Goal: Information Seeking & Learning: Learn about a topic

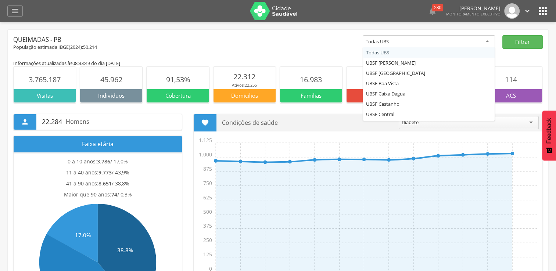
click at [455, 45] on div "Todas UBS" at bounding box center [429, 41] width 132 height 13
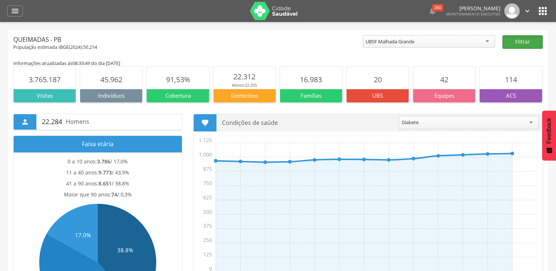
click at [519, 48] on button "Filtrar" at bounding box center [522, 42] width 40 height 14
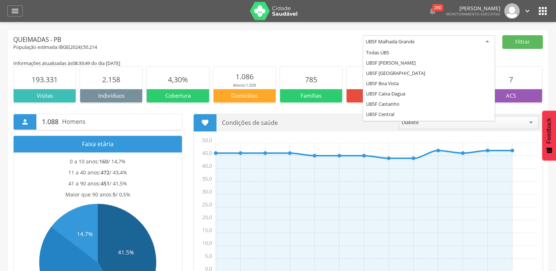
click at [462, 43] on div "UBSF Malhada Grande" at bounding box center [429, 41] width 132 height 13
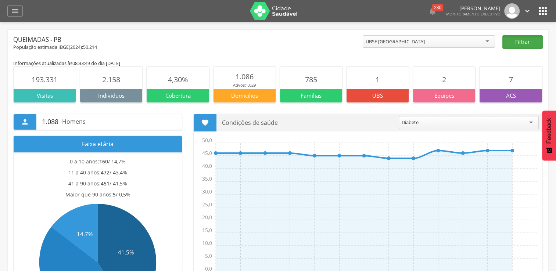
click at [530, 41] on button "Filtrar" at bounding box center [522, 42] width 40 height 14
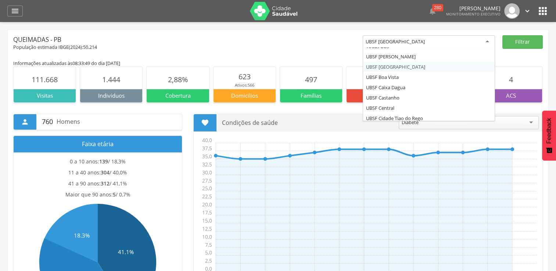
click at [468, 44] on div "UBSF [GEOGRAPHIC_DATA]" at bounding box center [429, 41] width 132 height 13
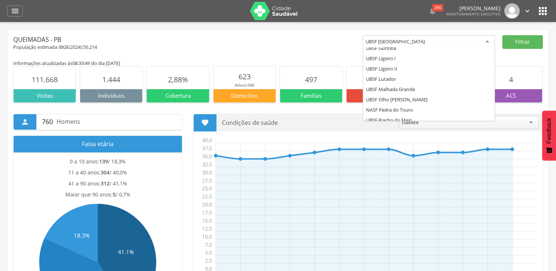
scroll to position [143, 0]
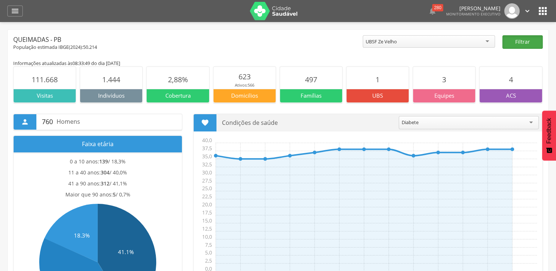
click at [525, 46] on button "Filtrar" at bounding box center [522, 42] width 40 height 14
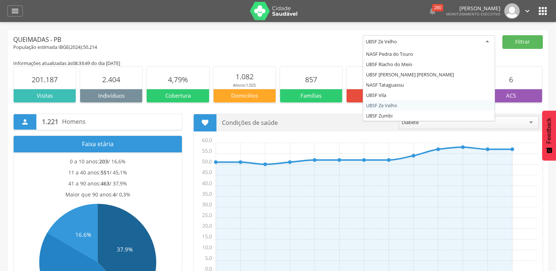
click at [468, 42] on div "UBSF Ze Velho" at bounding box center [429, 41] width 132 height 13
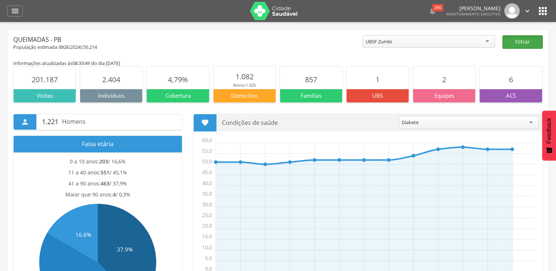
click at [529, 42] on button "Filtrar" at bounding box center [522, 42] width 40 height 14
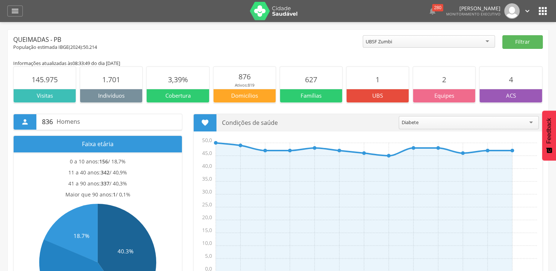
click at [464, 43] on div "UBSF Zumbi" at bounding box center [429, 41] width 132 height 12
click at [519, 39] on button "Filtrar" at bounding box center [522, 42] width 40 height 14
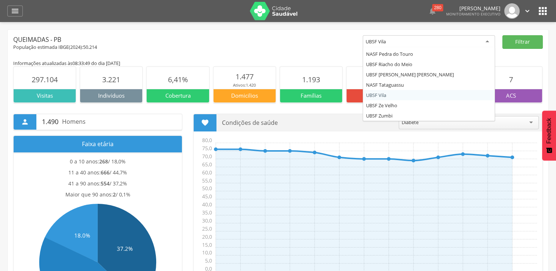
click at [484, 40] on div "UBSF Vila" at bounding box center [429, 41] width 132 height 13
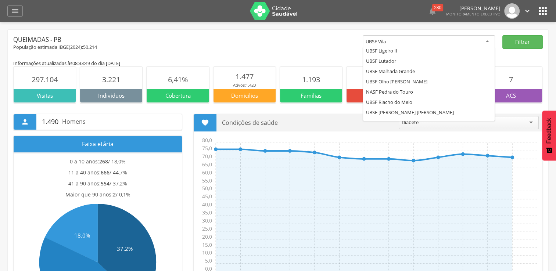
scroll to position [99, 0]
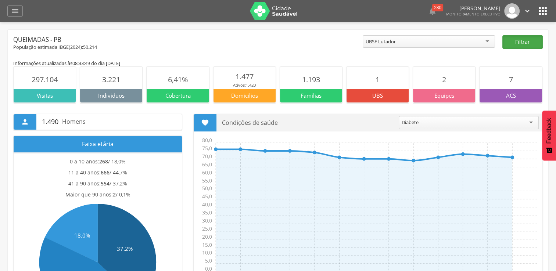
click at [524, 42] on button "Filtrar" at bounding box center [522, 42] width 40 height 14
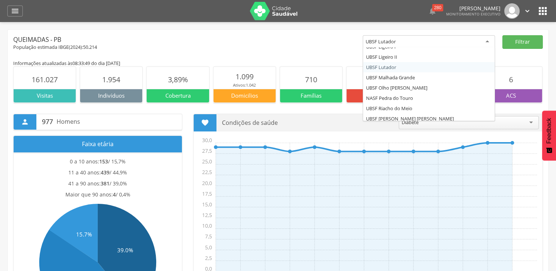
click at [479, 39] on div "UBSF Lutador" at bounding box center [429, 41] width 132 height 13
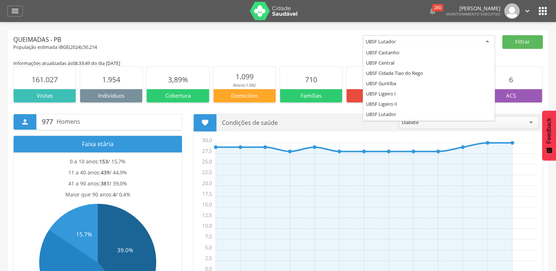
scroll to position [34, 0]
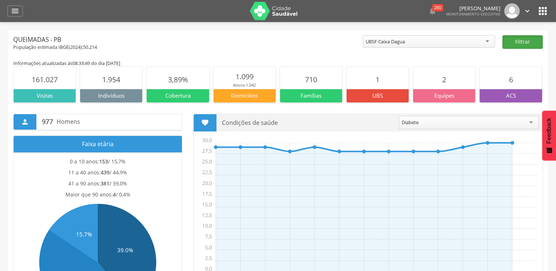
click at [517, 45] on button "Filtrar" at bounding box center [522, 42] width 40 height 14
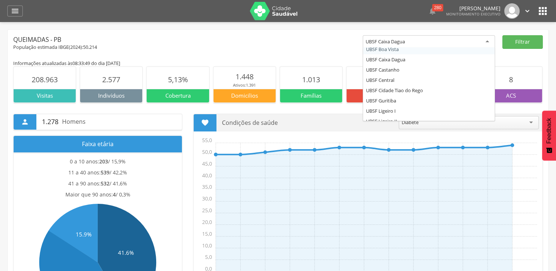
click at [487, 47] on div "UBSF Caixa Dagua Todas UBS UBSF [PERSON_NAME] UBSF [GEOGRAPHIC_DATA] UBSF [GEOG…" at bounding box center [429, 42] width 132 height 15
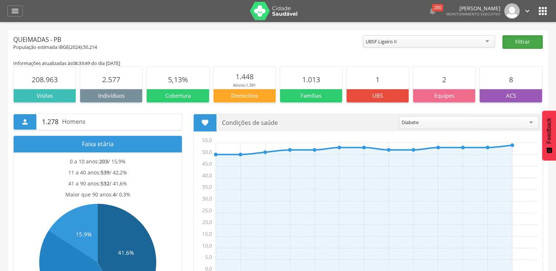
click at [519, 42] on button "Filtrar" at bounding box center [522, 42] width 40 height 14
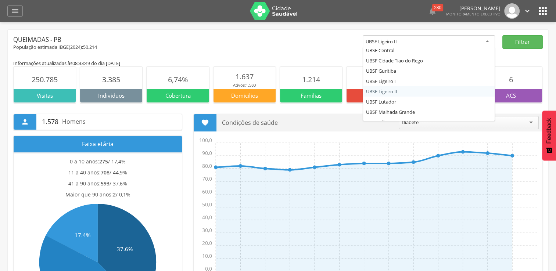
click at [476, 44] on div "UBSF Ligeiro II" at bounding box center [429, 41] width 132 height 13
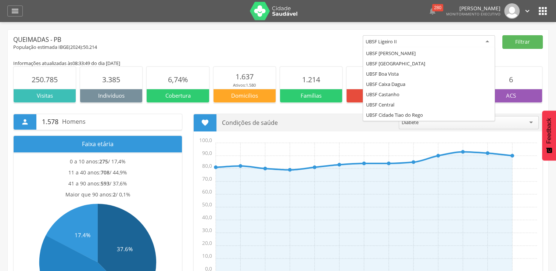
scroll to position [0, 0]
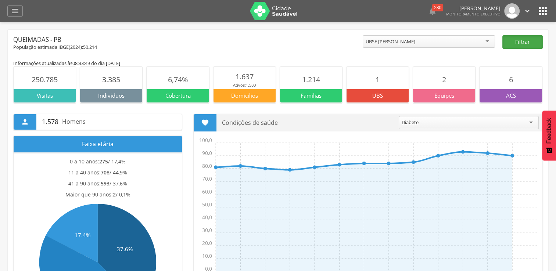
click at [515, 41] on button "Filtrar" at bounding box center [522, 42] width 40 height 14
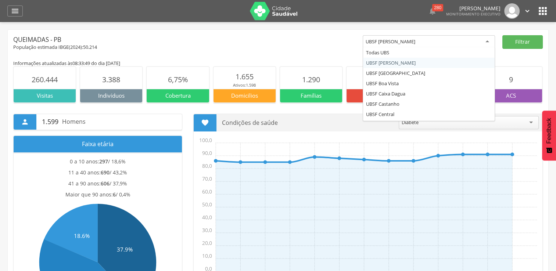
click at [409, 41] on div "UBSF [PERSON_NAME]" at bounding box center [391, 41] width 50 height 7
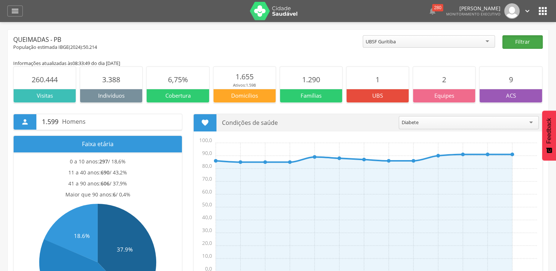
click at [518, 41] on button "Filtrar" at bounding box center [522, 42] width 40 height 14
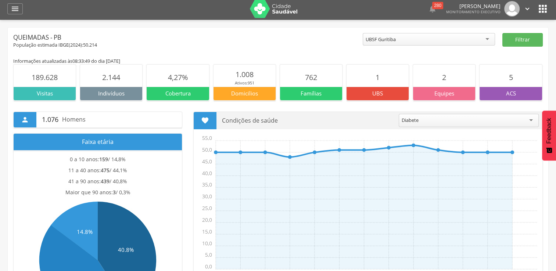
scroll to position [0, 0]
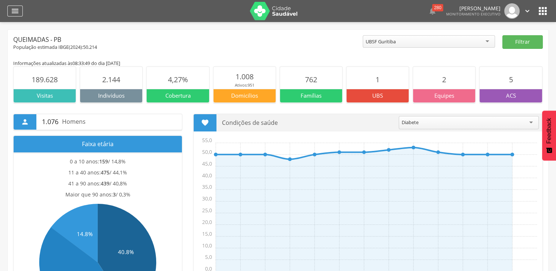
click at [11, 13] on icon "" at bounding box center [15, 11] width 9 height 9
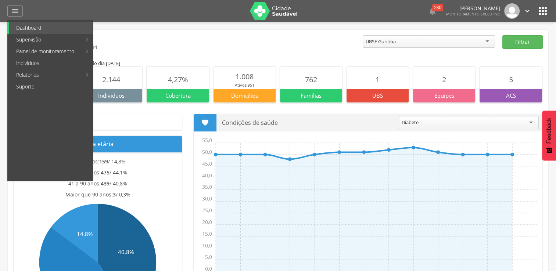
click at [201, 42] on div "Queimadas - PB" at bounding box center [188, 39] width 350 height 9
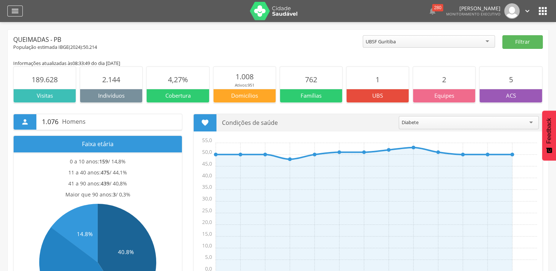
click at [18, 15] on div "" at bounding box center [14, 11] width 15 height 11
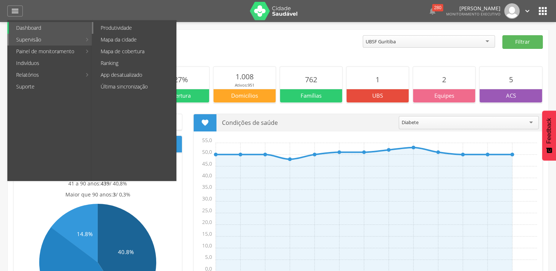
click at [118, 27] on link "Produtividade" at bounding box center [134, 28] width 83 height 12
type input "**********"
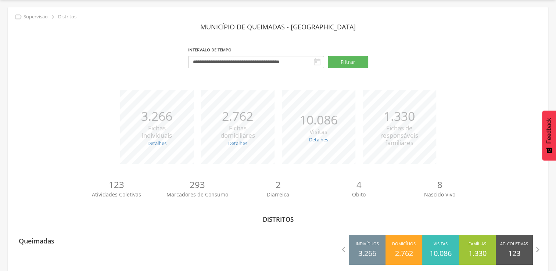
scroll to position [32, 0]
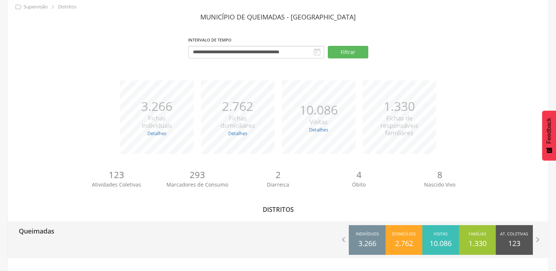
click at [54, 237] on div "Queimadas" at bounding box center [33, 231] width 41 height 18
type input "**********"
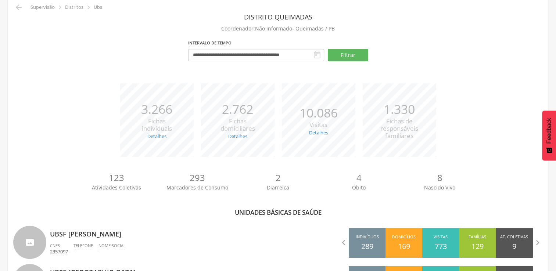
scroll to position [269, 0]
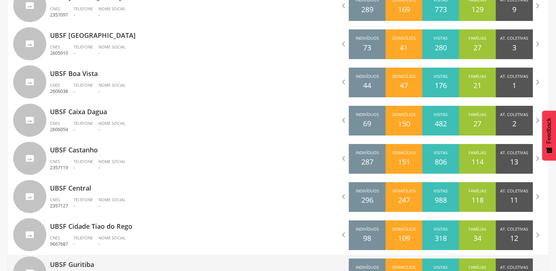
click at [278, 260] on div "UBSF Guritiba CNES 5058252 Telefone - Nome Social -" at bounding box center [143, 274] width 271 height 38
type input "**********"
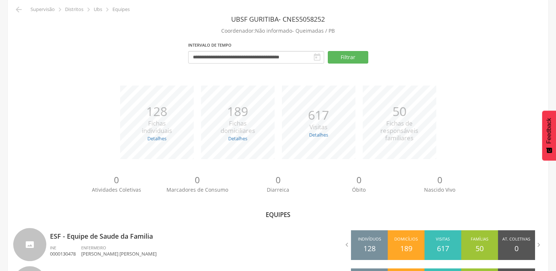
scroll to position [75, 0]
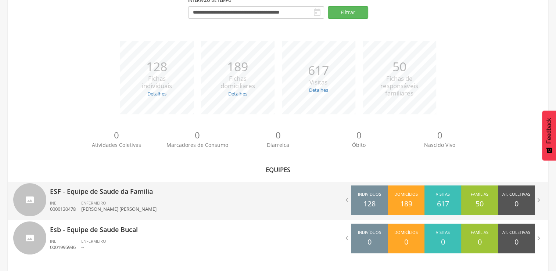
click at [91, 201] on span "ENFERMEIRO" at bounding box center [93, 203] width 25 height 6
type input "**********"
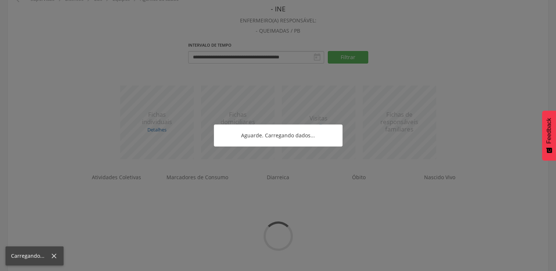
click at [91, 201] on div at bounding box center [278, 135] width 556 height 271
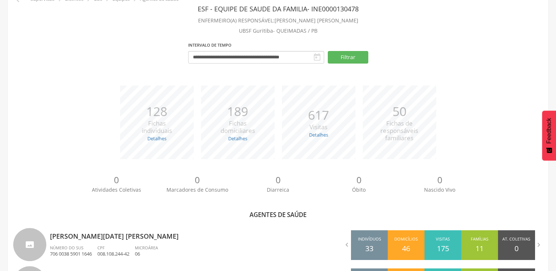
scroll to position [240, 0]
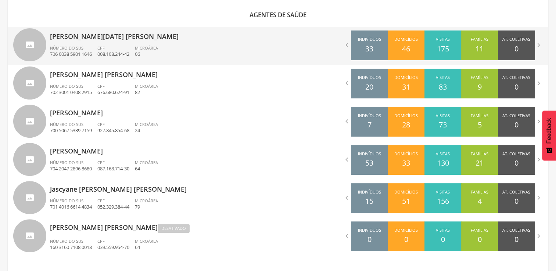
click at [98, 42] on div "[PERSON_NAME][DATE] [PERSON_NAME] Número do SUS 706 0038 5901 1646 CPF 008.108.…" at bounding box center [161, 46] width 223 height 38
type input "**********"
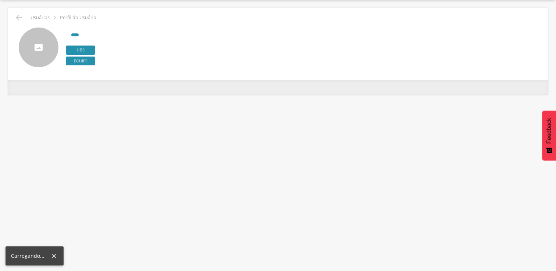
click at [98, 42] on div "3.0.2 Desativado Ubs Equipe" at bounding box center [302, 48] width 472 height 40
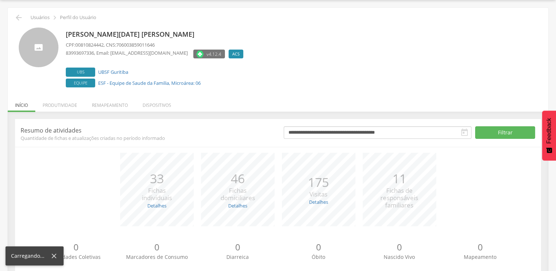
scroll to position [41, 0]
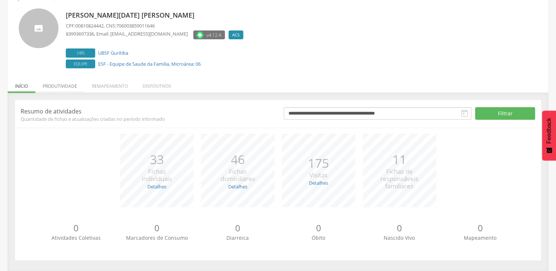
click at [68, 86] on li "Produtividade" at bounding box center [59, 84] width 49 height 17
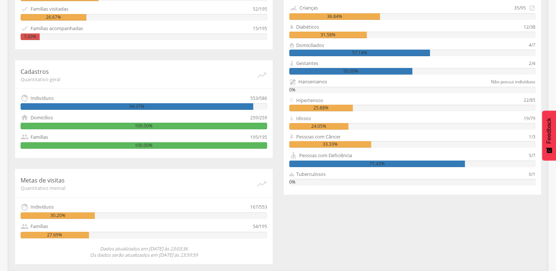
scroll to position [0, 0]
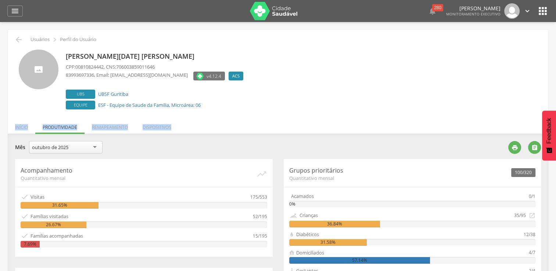
drag, startPoint x: 555, startPoint y: 102, endPoint x: 561, endPoint y: 129, distance: 27.3
click at [556, 129] on html " Dashboard Supervisão Produtividade Mapa da cidade Mapa de cobertura Ranking A…" at bounding box center [278, 135] width 556 height 271
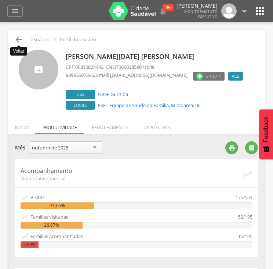
click at [16, 44] on icon "" at bounding box center [18, 39] width 9 height 9
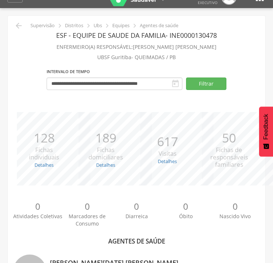
scroll to position [244, 0]
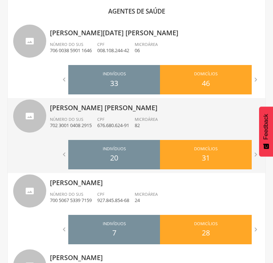
click at [164, 121] on div "Microárea 82" at bounding box center [149, 123] width 29 height 12
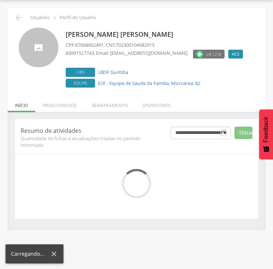
scroll to position [51, 0]
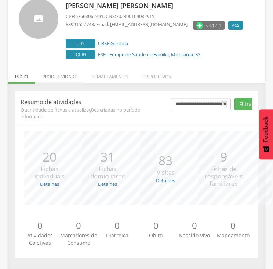
click at [71, 74] on li "Produtividade" at bounding box center [59, 74] width 49 height 17
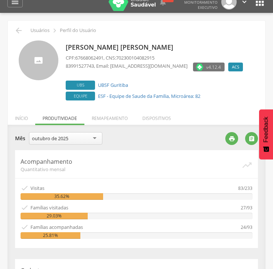
scroll to position [0, 0]
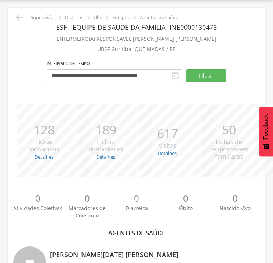
scroll to position [252, 0]
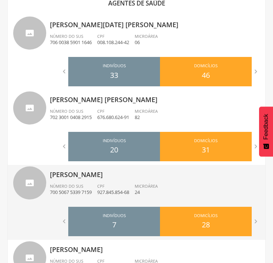
click at [104, 190] on p "927.845.854-68" at bounding box center [113, 192] width 32 height 7
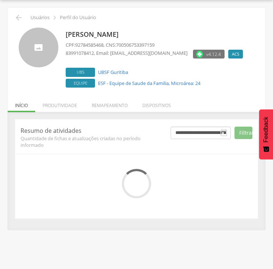
scroll to position [51, 0]
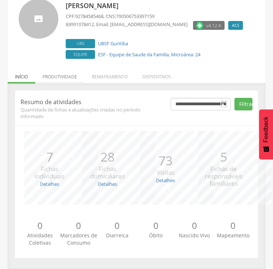
click at [69, 75] on li "Produtividade" at bounding box center [59, 74] width 49 height 17
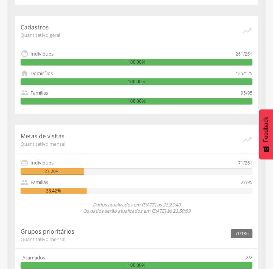
scroll to position [17, 0]
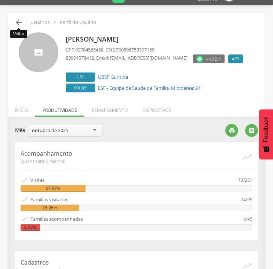
click at [18, 22] on icon "" at bounding box center [18, 22] width 9 height 9
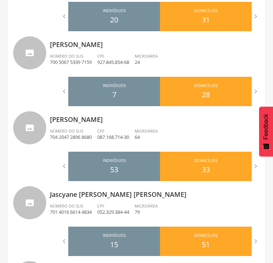
scroll to position [381, 0]
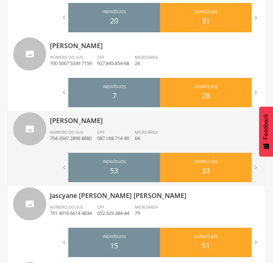
click at [131, 142] on li "CPF 087.168.714-30" at bounding box center [115, 137] width 37 height 16
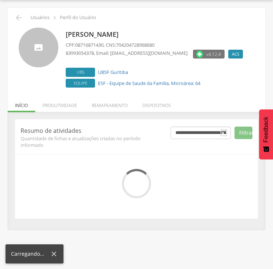
scroll to position [51, 0]
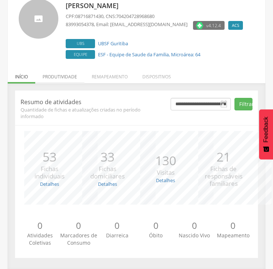
click at [70, 72] on li "Produtividade" at bounding box center [59, 74] width 49 height 17
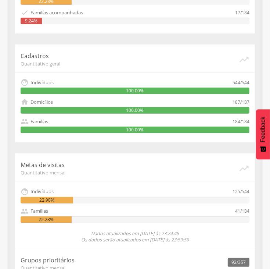
scroll to position [0, 0]
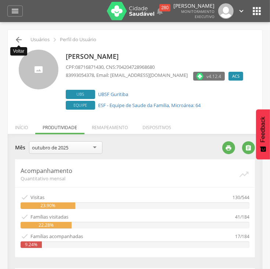
click at [21, 39] on icon "" at bounding box center [18, 39] width 9 height 9
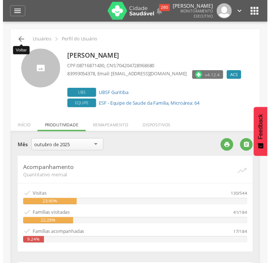
scroll to position [22, 0]
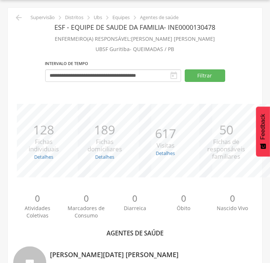
drag, startPoint x: 270, startPoint y: 125, endPoint x: 273, endPoint y: 132, distance: 7.6
click at [270, 132] on html " Dashboard Supervisão Produtividade Mapa da cidade Mapa de cobertura Ranking A…" at bounding box center [135, 109] width 270 height 263
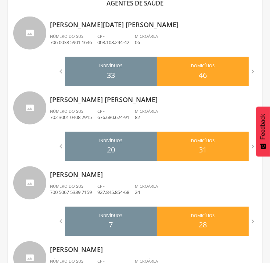
scroll to position [469, 0]
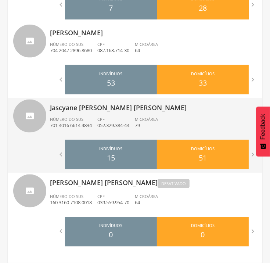
click at [122, 110] on p "Jascyane [PERSON_NAME] [PERSON_NAME]" at bounding box center [153, 105] width 207 height 15
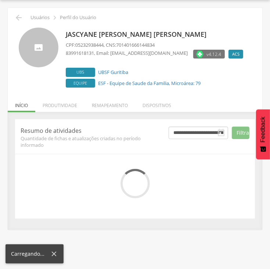
scroll to position [51, 0]
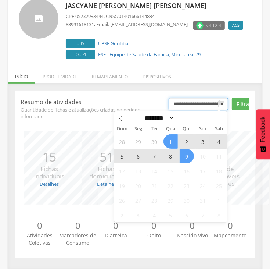
click at [214, 98] on input "**********" at bounding box center [199, 104] width 60 height 12
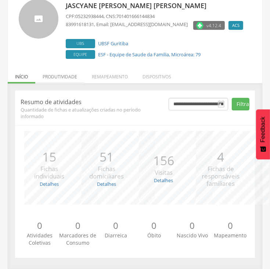
click at [66, 71] on li "Produtividade" at bounding box center [59, 74] width 49 height 17
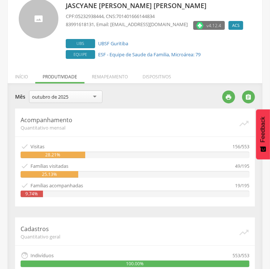
scroll to position [286, 0]
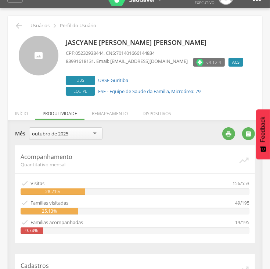
scroll to position [0, 0]
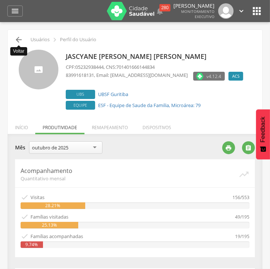
click at [20, 42] on icon "" at bounding box center [18, 39] width 9 height 9
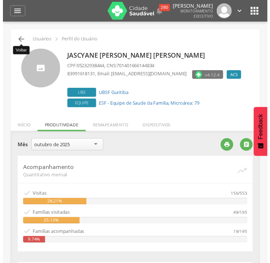
scroll to position [22, 0]
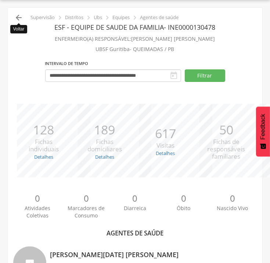
click at [15, 17] on icon "" at bounding box center [18, 17] width 9 height 9
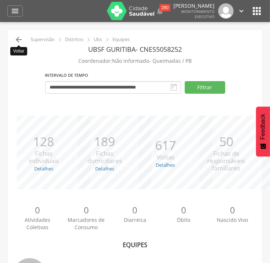
click at [20, 36] on icon "" at bounding box center [18, 39] width 9 height 9
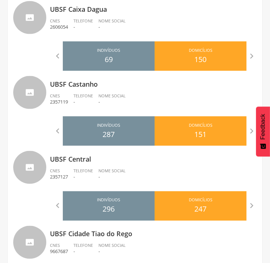
scroll to position [713, 0]
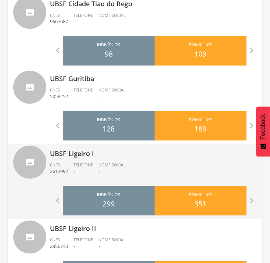
click at [140, 163] on ul "CNES 2612992 Telefone - Nome Social -" at bounding box center [153, 170] width 207 height 16
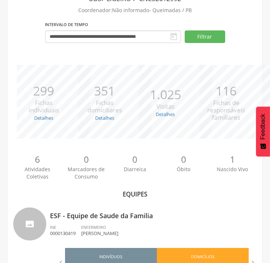
scroll to position [157, 0]
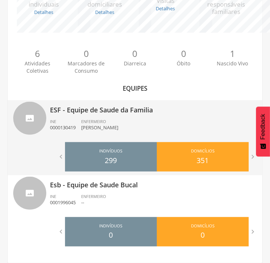
click at [156, 113] on p "ESF - Equipe de Saude da Familia" at bounding box center [153, 107] width 207 height 15
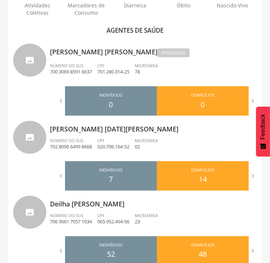
scroll to position [226, 0]
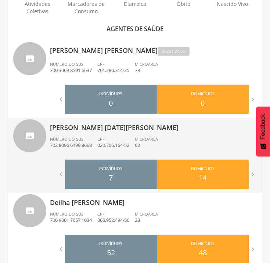
click at [128, 141] on div "CPF 020.706.164-52" at bounding box center [115, 142] width 37 height 12
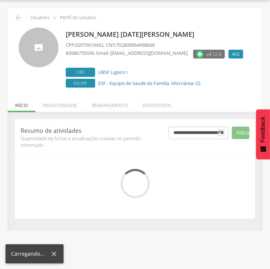
scroll to position [51, 0]
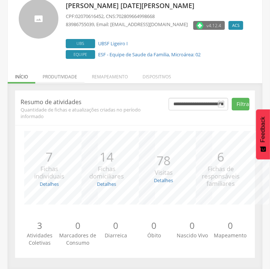
click at [62, 72] on li "Produtividade" at bounding box center [59, 74] width 49 height 17
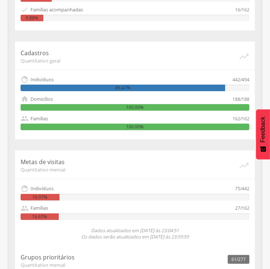
scroll to position [0, 0]
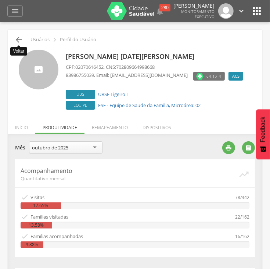
click at [22, 40] on icon "" at bounding box center [18, 39] width 9 height 9
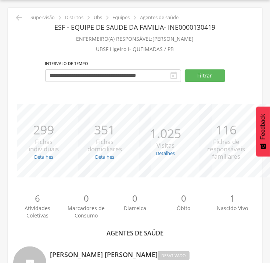
scroll to position [252, 0]
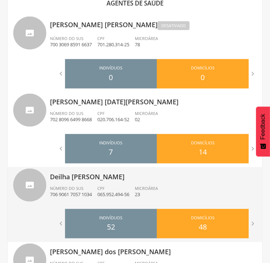
click at [90, 189] on div "Número do SUS 706 9061 7057 1034" at bounding box center [73, 192] width 47 height 12
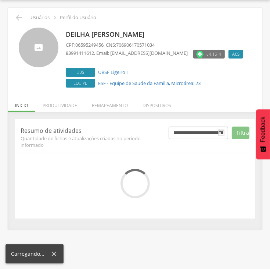
scroll to position [51, 0]
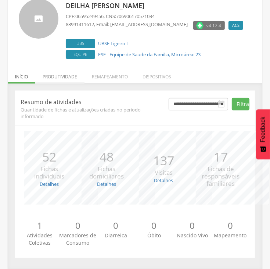
click at [74, 75] on li "Produtividade" at bounding box center [59, 74] width 49 height 17
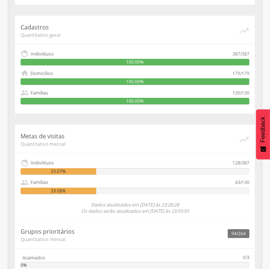
scroll to position [17, 0]
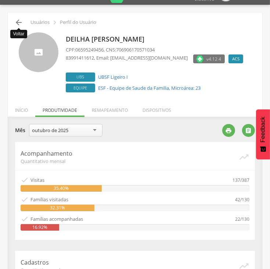
click at [18, 22] on icon "" at bounding box center [18, 22] width 9 height 9
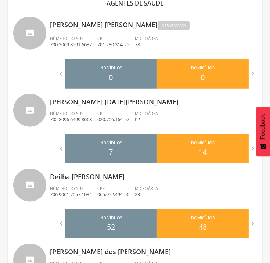
scroll to position [482, 0]
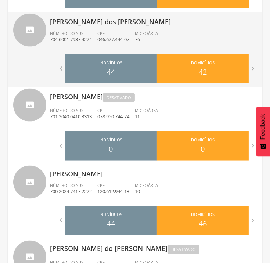
click at [146, 38] on p "76" at bounding box center [146, 39] width 23 height 7
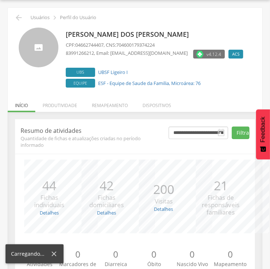
scroll to position [51, 0]
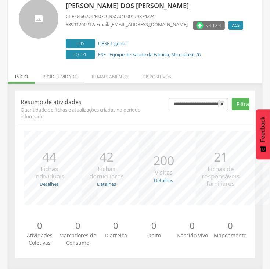
click at [66, 75] on li "Produtividade" at bounding box center [59, 74] width 49 height 17
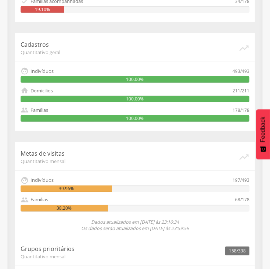
scroll to position [0, 0]
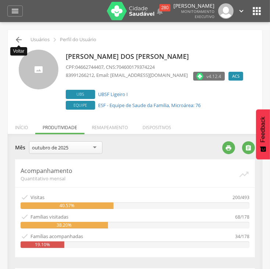
click at [19, 37] on icon "" at bounding box center [18, 39] width 9 height 9
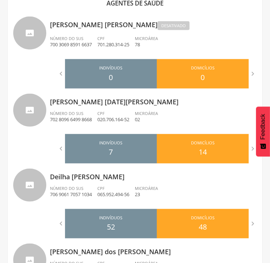
scroll to position [482, 0]
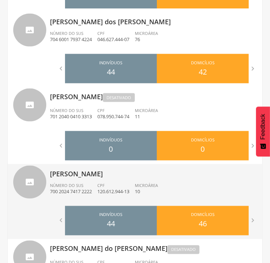
click at [121, 178] on p "[PERSON_NAME]" at bounding box center [153, 171] width 207 height 15
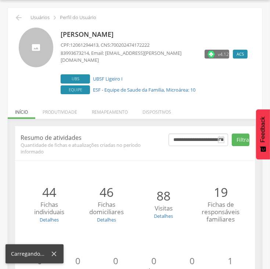
scroll to position [51, 0]
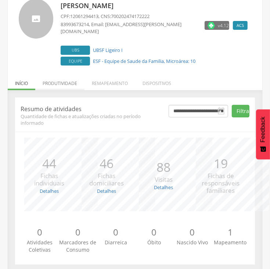
click at [50, 73] on li "Produtividade" at bounding box center [59, 81] width 49 height 17
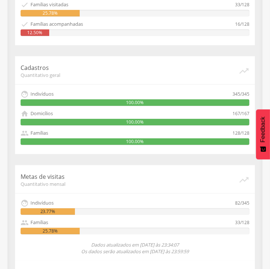
scroll to position [0, 0]
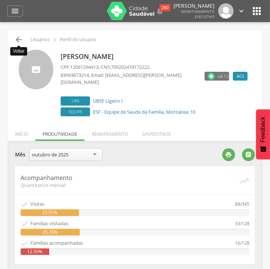
click at [16, 36] on icon "" at bounding box center [18, 39] width 9 height 9
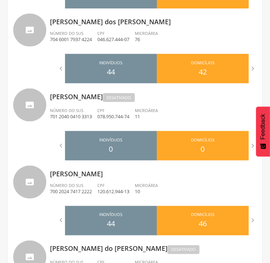
scroll to position [713, 0]
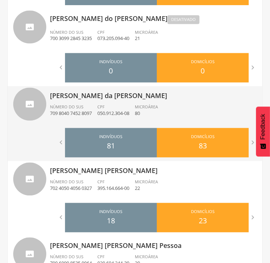
click at [137, 90] on p "[PERSON_NAME] da [PERSON_NAME]" at bounding box center [153, 93] width 207 height 15
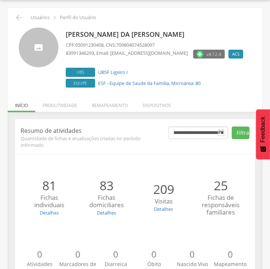
scroll to position [51, 0]
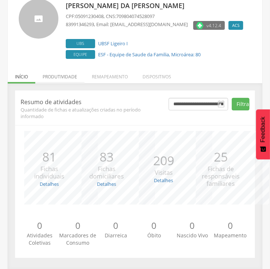
click at [71, 75] on li "Produtividade" at bounding box center [59, 74] width 49 height 17
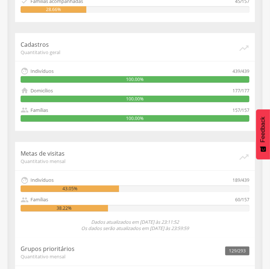
scroll to position [0, 0]
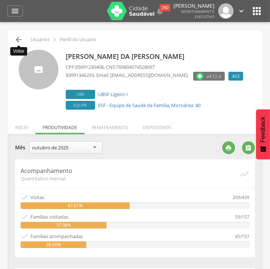
click at [19, 39] on icon "" at bounding box center [18, 39] width 9 height 9
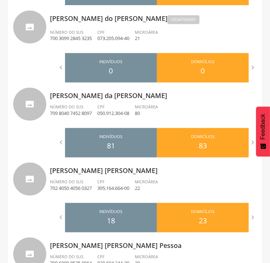
scroll to position [943, 0]
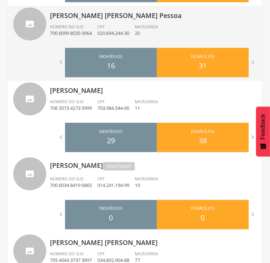
click at [174, 33] on ul "Número do SUS 700 6099 8535 0064 CPF 020.694.244-30 Microárea 20" at bounding box center [153, 32] width 207 height 16
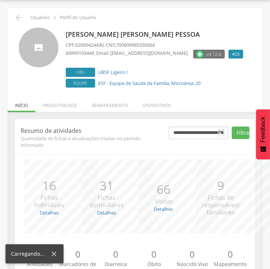
scroll to position [51, 0]
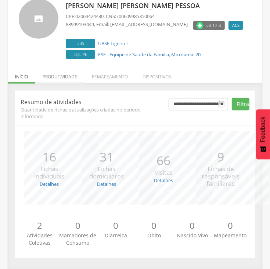
click at [67, 78] on li "Produtividade" at bounding box center [59, 74] width 49 height 17
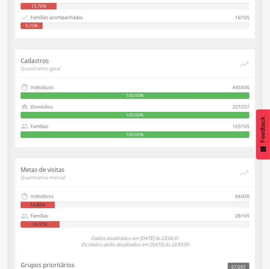
scroll to position [0, 0]
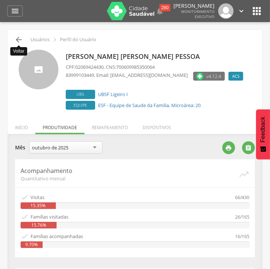
click at [16, 37] on icon "" at bounding box center [18, 39] width 9 height 9
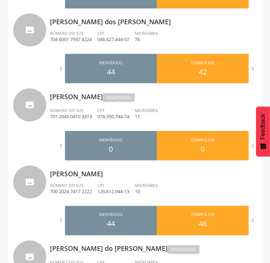
scroll to position [713, 0]
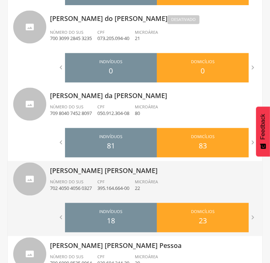
click at [176, 180] on ul "Número do SUS 702 4050 4056 0327 CPF 395.164.664-00 Microárea 22" at bounding box center [153, 187] width 207 height 16
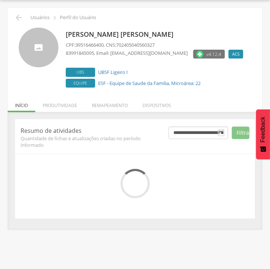
scroll to position [51, 0]
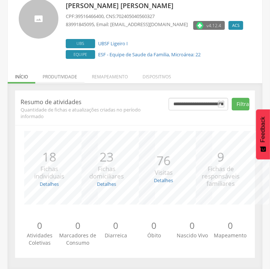
click at [68, 74] on li "Produtividade" at bounding box center [59, 74] width 49 height 17
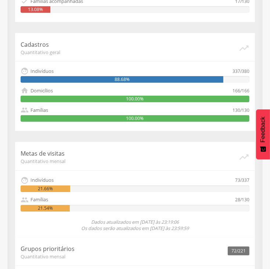
scroll to position [0, 0]
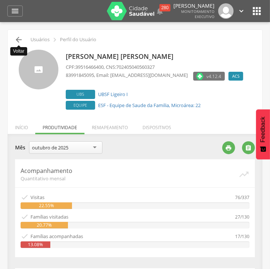
click at [19, 40] on icon "" at bounding box center [18, 39] width 9 height 9
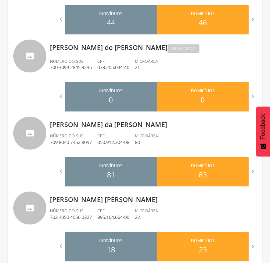
scroll to position [914, 0]
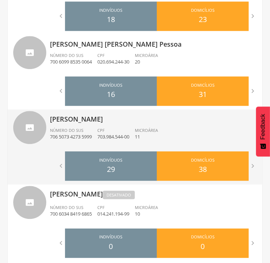
click at [172, 126] on div "[PERSON_NAME] Número do SUS 706 5073 4273 5999 CPF 703.984.544-00 Microárea 11" at bounding box center [153, 129] width 207 height 38
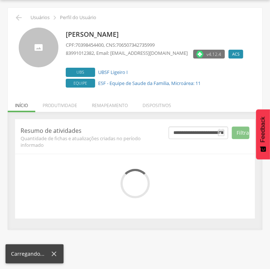
scroll to position [51, 0]
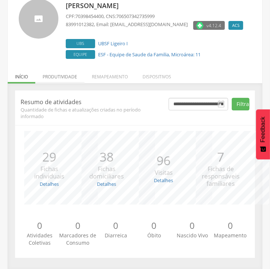
click at [67, 75] on li "Produtividade" at bounding box center [59, 74] width 49 height 17
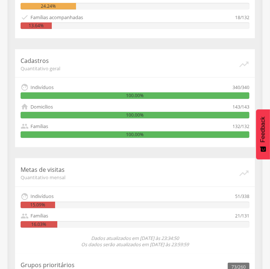
scroll to position [0, 0]
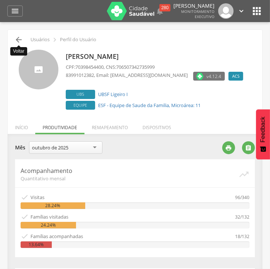
click at [19, 40] on icon "" at bounding box center [18, 39] width 9 height 9
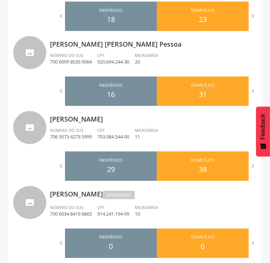
scroll to position [1001, 0]
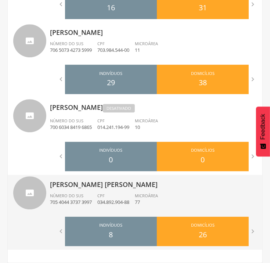
click at [164, 194] on div "Microárea 77" at bounding box center [149, 199] width 29 height 12
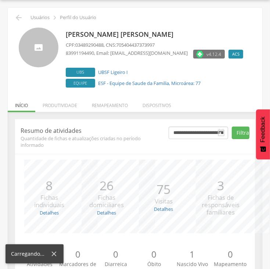
scroll to position [51, 0]
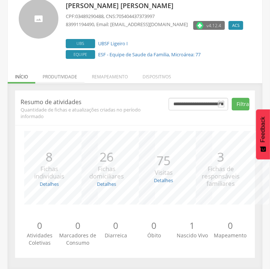
click at [63, 76] on li "Produtividade" at bounding box center [59, 74] width 49 height 17
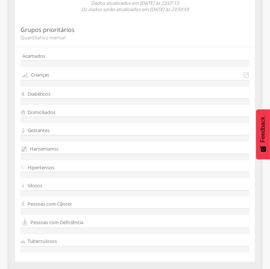
click at [63, 76] on div "Crianças" at bounding box center [130, 75] width 219 height 8
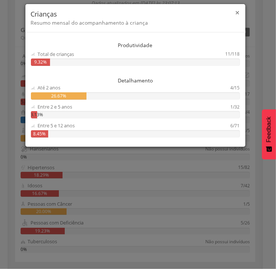
click at [237, 11] on span "×" at bounding box center [237, 12] width 4 height 10
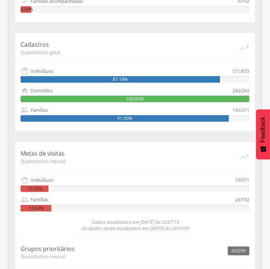
scroll to position [0, 0]
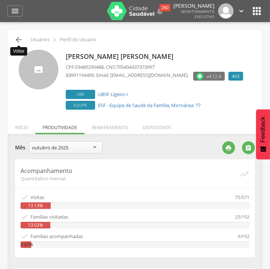
click at [18, 38] on icon "" at bounding box center [18, 39] width 9 height 9
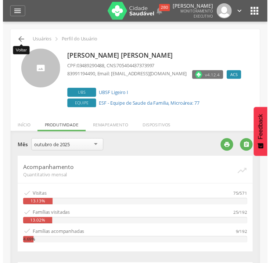
scroll to position [22, 0]
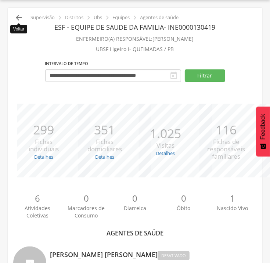
click at [18, 16] on icon "" at bounding box center [18, 17] width 9 height 9
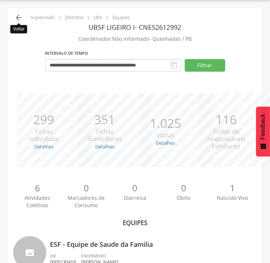
click at [18, 16] on icon "" at bounding box center [18, 17] width 9 height 9
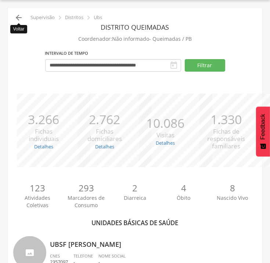
click at [19, 17] on icon "" at bounding box center [18, 17] width 9 height 9
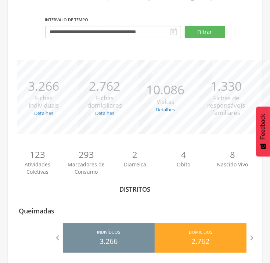
scroll to position [59, 0]
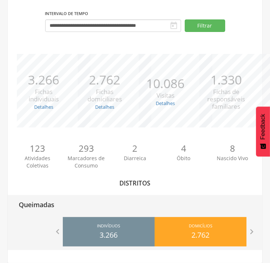
click at [141, 207] on div "Queimadas" at bounding box center [135, 204] width 255 height 18
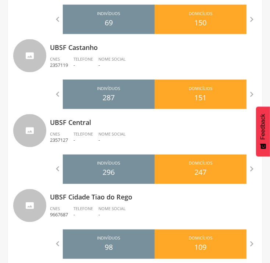
scroll to position [749, 0]
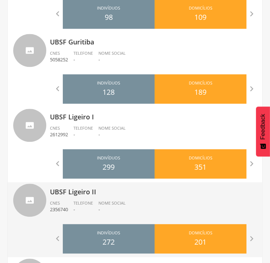
click at [109, 195] on p "UBSF Ligeiro II" at bounding box center [153, 189] width 207 height 15
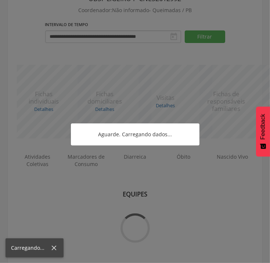
scroll to position [157, 0]
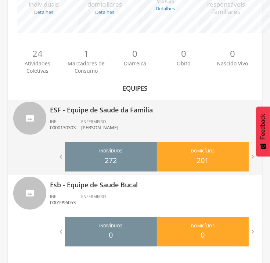
click at [173, 119] on ul "INE 0000130303 ENFERMEIRO [PERSON_NAME]" at bounding box center [153, 127] width 207 height 16
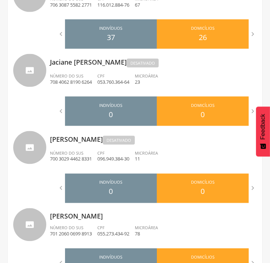
scroll to position [289, 0]
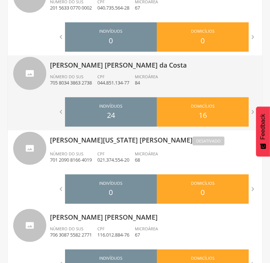
click at [194, 73] on div "[PERSON_NAME] [PERSON_NAME] da Costa Número do SUS 705 8034 3863 2738 CPF 044.8…" at bounding box center [153, 75] width 207 height 38
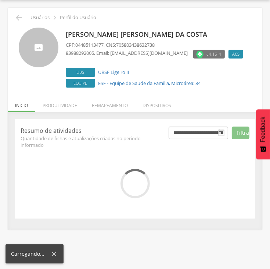
scroll to position [51, 0]
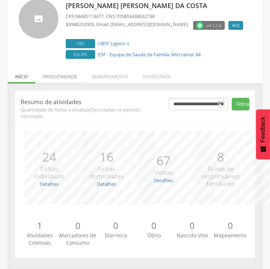
click at [64, 77] on li "Produtividade" at bounding box center [59, 74] width 49 height 17
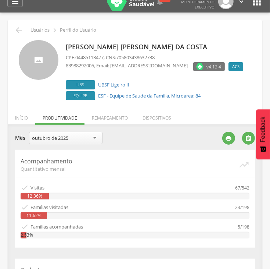
scroll to position [0, 0]
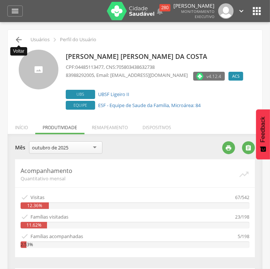
click at [17, 42] on icon "" at bounding box center [18, 39] width 9 height 9
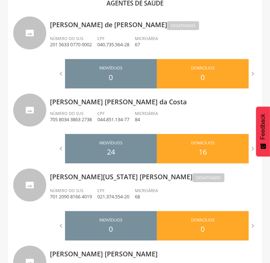
scroll to position [482, 0]
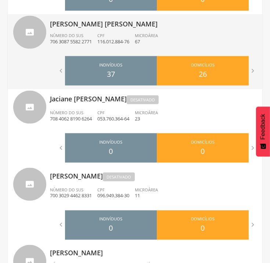
click at [223, 42] on ul "Número do SUS 706 3087 5582 2771 CPF 116.012.884-76 Microárea 67" at bounding box center [153, 41] width 207 height 16
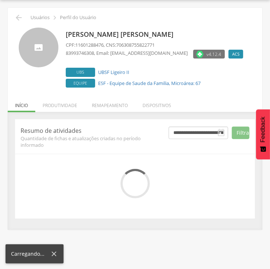
scroll to position [51, 0]
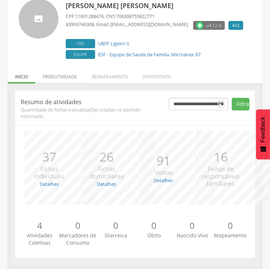
click at [64, 76] on li "Produtividade" at bounding box center [59, 74] width 49 height 17
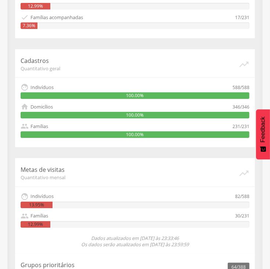
scroll to position [0, 0]
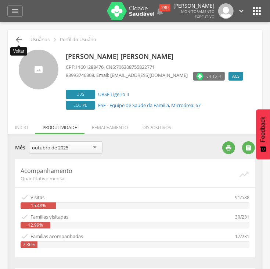
click at [18, 40] on icon "" at bounding box center [18, 39] width 9 height 9
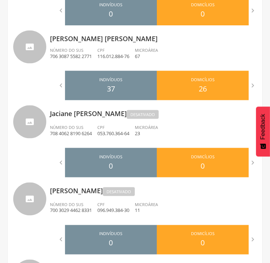
scroll to position [698, 0]
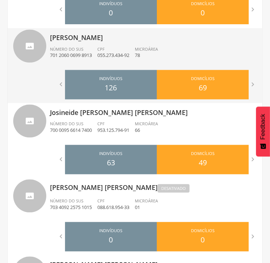
click at [151, 50] on span "Microárea" at bounding box center [146, 49] width 23 height 6
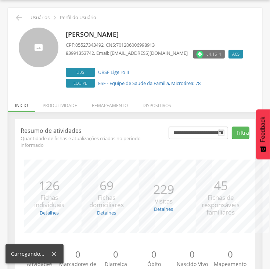
scroll to position [51, 0]
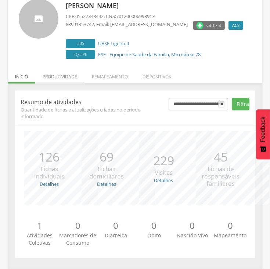
click at [68, 72] on li "Produtividade" at bounding box center [59, 74] width 49 height 17
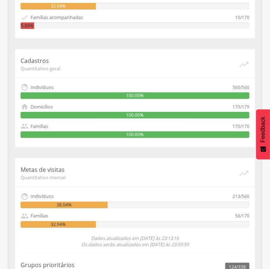
scroll to position [0, 0]
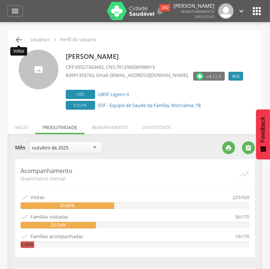
click at [17, 37] on icon "" at bounding box center [18, 39] width 9 height 9
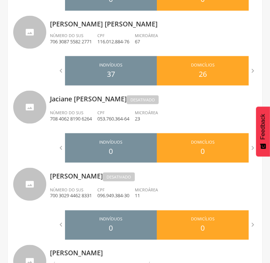
scroll to position [713, 0]
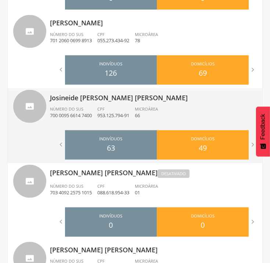
click at [150, 103] on div "Josineide [PERSON_NAME] [PERSON_NAME] Número do SUS 700 0095 6614 7400 CPF 953.…" at bounding box center [153, 107] width 207 height 38
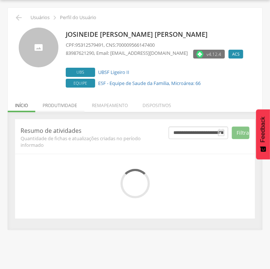
scroll to position [51, 0]
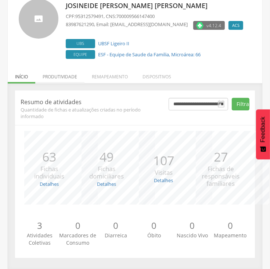
click at [57, 104] on p "Resumo de atividades" at bounding box center [89, 102] width 137 height 8
click at [61, 73] on li "Produtividade" at bounding box center [59, 74] width 49 height 17
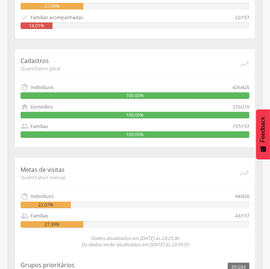
scroll to position [0, 0]
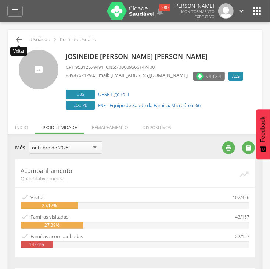
click at [17, 36] on icon "" at bounding box center [18, 39] width 9 height 9
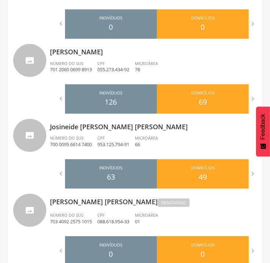
scroll to position [914, 0]
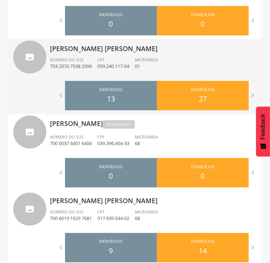
click at [191, 56] on div "[PERSON_NAME] [PERSON_NAME] Número do SUS 703 2076 7538 2096 CPF 059.240.117-04…" at bounding box center [153, 58] width 207 height 38
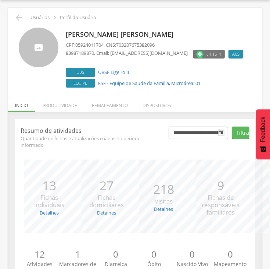
scroll to position [51, 0]
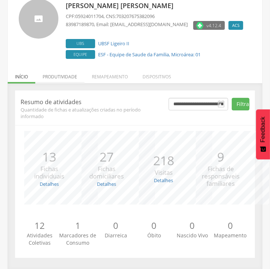
click at [63, 77] on li "Produtividade" at bounding box center [59, 74] width 49 height 17
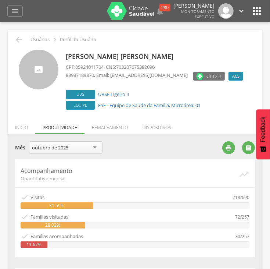
scroll to position [235, 0]
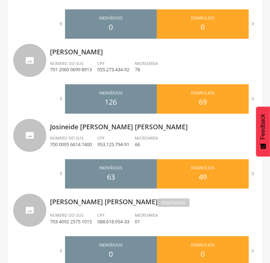
scroll to position [914, 0]
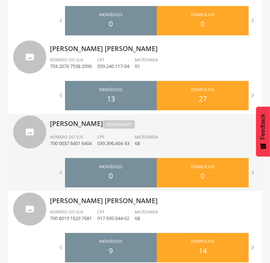
click at [193, 133] on div "[PERSON_NAME] Desativado Número do SUS 700 0037 6401 6404 CPF 039.396.404-33 Mi…" at bounding box center [153, 134] width 207 height 40
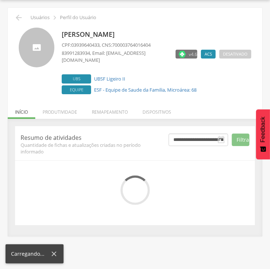
scroll to position [57, 0]
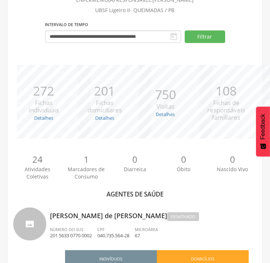
scroll to position [914, 0]
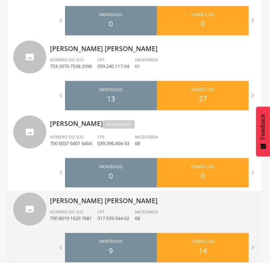
click at [125, 218] on p "017.939.544-02" at bounding box center [113, 218] width 32 height 7
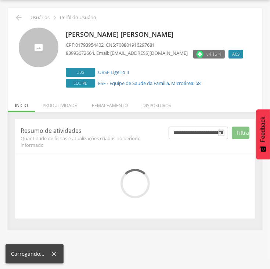
scroll to position [51, 0]
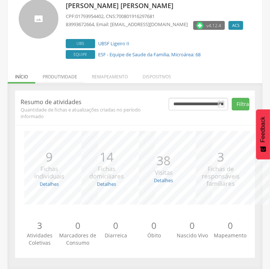
click at [53, 77] on li "Produtividade" at bounding box center [59, 74] width 49 height 17
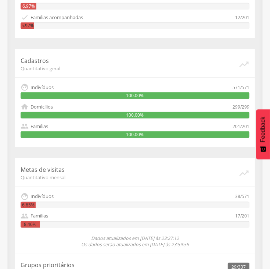
scroll to position [0, 0]
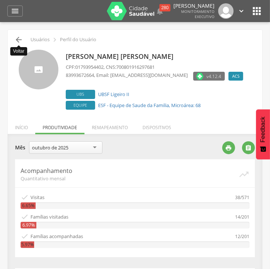
click at [18, 36] on icon "" at bounding box center [18, 39] width 9 height 9
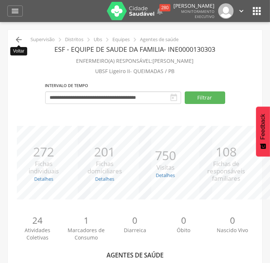
click at [19, 41] on icon "" at bounding box center [18, 39] width 9 height 9
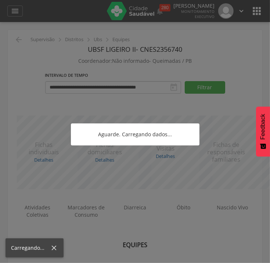
scroll to position [22, 0]
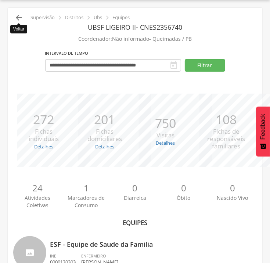
click at [17, 18] on icon "" at bounding box center [18, 17] width 9 height 9
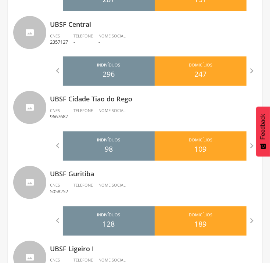
scroll to position [847, 0]
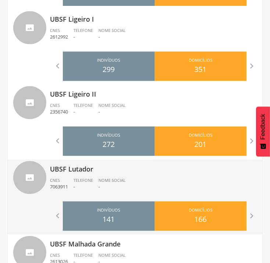
click at [159, 182] on ul "CNES 7063911 Telefone - Nome Social -" at bounding box center [153, 186] width 207 height 16
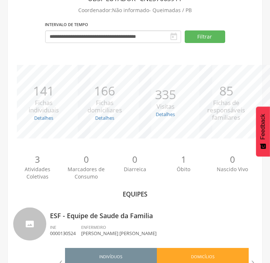
scroll to position [157, 0]
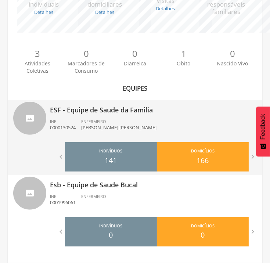
click at [149, 118] on div "ESF - Equipe de Saude da Familia INE 0000130524 ENFERMEIRO [PERSON_NAME] [PERSO…" at bounding box center [153, 119] width 207 height 38
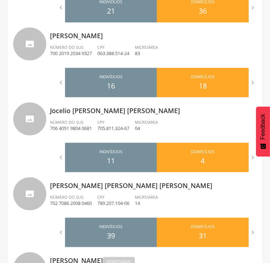
scroll to position [161, 0]
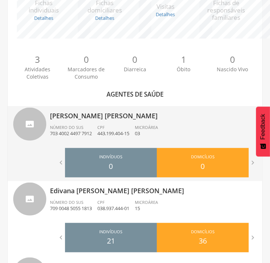
click at [166, 122] on div "[PERSON_NAME] [PERSON_NAME] Número do SUS 703 4002 4497 7912 CPF 443.199.404-15…" at bounding box center [153, 125] width 207 height 38
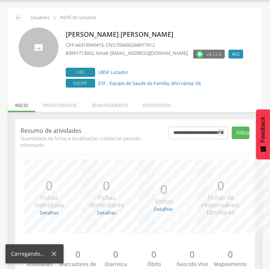
scroll to position [51, 0]
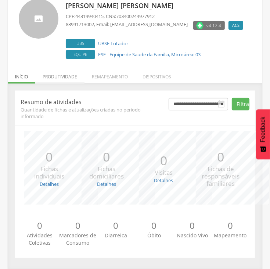
click at [59, 77] on li "Produtividade" at bounding box center [59, 74] width 49 height 17
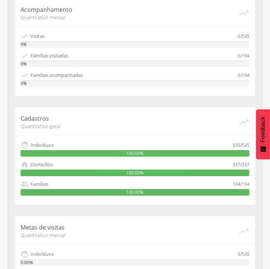
scroll to position [0, 0]
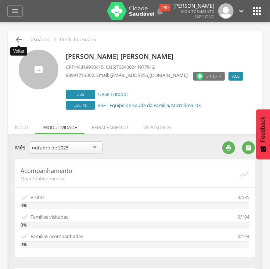
click at [18, 40] on icon "" at bounding box center [18, 39] width 9 height 9
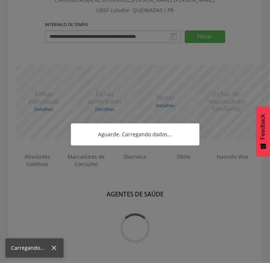
scroll to position [161, 0]
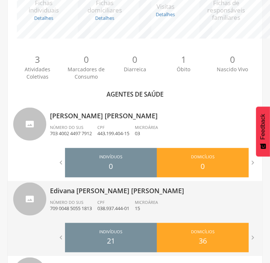
click at [174, 198] on div "Edivana [PERSON_NAME] [PERSON_NAME] Número do SUS 709 0048 5055 1813 CPF 038.93…" at bounding box center [153, 200] width 207 height 38
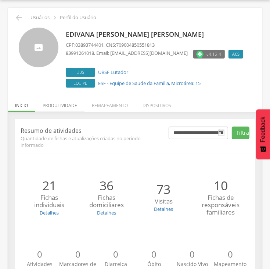
scroll to position [51, 0]
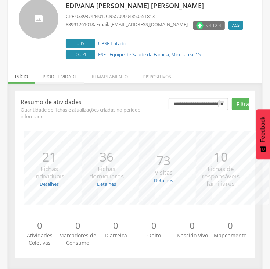
click at [71, 109] on span "Quantidade de fichas e atualizações criadas no período informado" at bounding box center [89, 112] width 137 height 13
click at [72, 76] on li "Produtividade" at bounding box center [59, 74] width 49 height 17
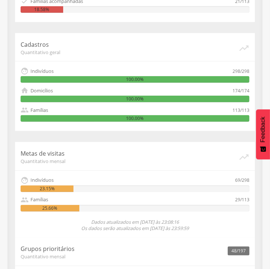
scroll to position [0, 0]
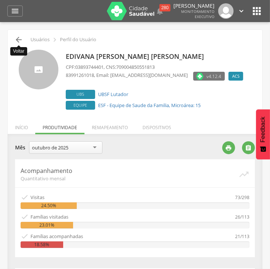
click at [20, 42] on icon "" at bounding box center [18, 39] width 9 height 9
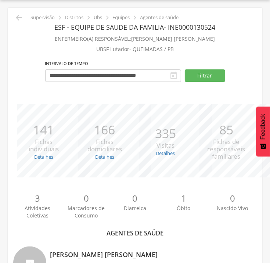
scroll to position [252, 0]
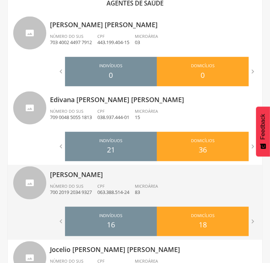
click at [160, 180] on div "[PERSON_NAME] Número do SUS 700 2019 2034 9327 CPF 063.388.514-24 Microárea 83" at bounding box center [153, 184] width 207 height 38
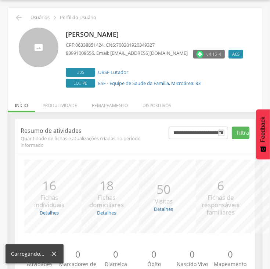
scroll to position [51, 0]
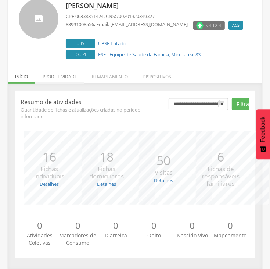
click at [57, 73] on li "Produtividade" at bounding box center [59, 74] width 49 height 17
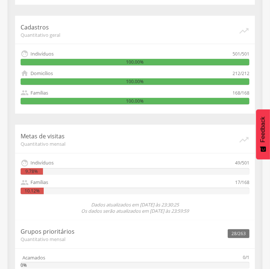
scroll to position [17, 0]
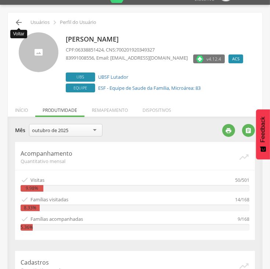
click at [17, 22] on icon "" at bounding box center [18, 22] width 9 height 9
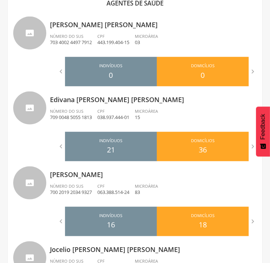
scroll to position [482, 0]
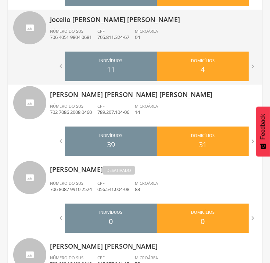
click at [187, 34] on ul "Número do SUS 706 4051 9804 0681 CPF 705.811.324-67 Microárea 04" at bounding box center [153, 36] width 207 height 16
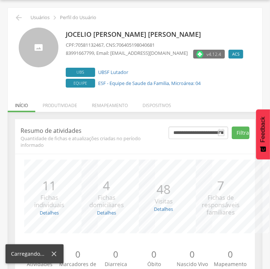
scroll to position [51, 0]
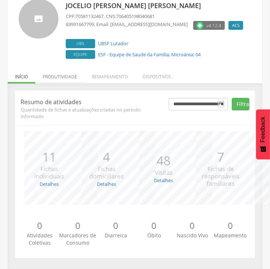
click at [69, 76] on li "Produtividade" at bounding box center [59, 74] width 49 height 17
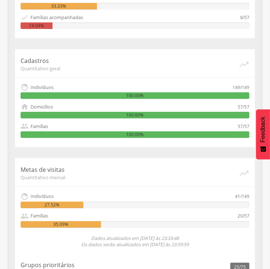
scroll to position [0, 0]
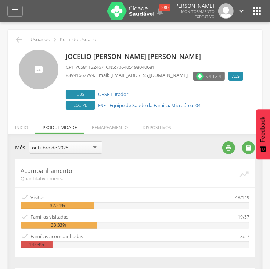
click at [14, 40] on div " Usuários  Perfil do Usuário" at bounding box center [135, 39] width 244 height 9
click at [21, 39] on icon "" at bounding box center [18, 39] width 9 height 9
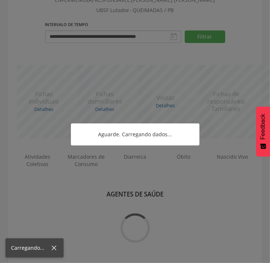
scroll to position [454, 0]
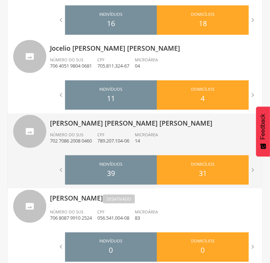
click at [175, 139] on ul "Número do SUS 702 7086 2008 0460 CPF 789.207.104-06 Microárea 14" at bounding box center [153, 140] width 207 height 16
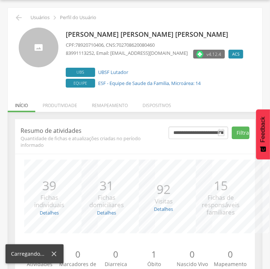
scroll to position [51, 0]
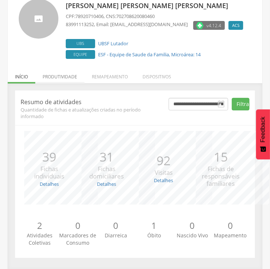
click at [60, 74] on li "Produtividade" at bounding box center [59, 74] width 49 height 17
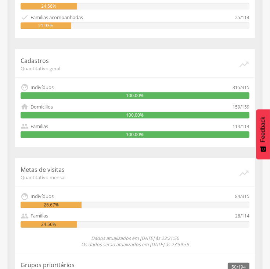
scroll to position [0, 0]
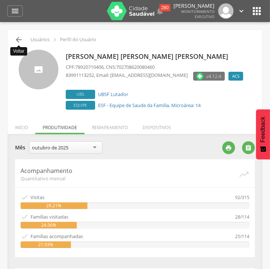
click at [17, 40] on icon "" at bounding box center [18, 39] width 9 height 9
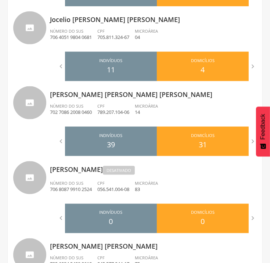
scroll to position [622, 0]
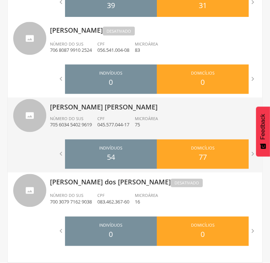
click at [164, 117] on div "Microárea 75" at bounding box center [149, 122] width 29 height 12
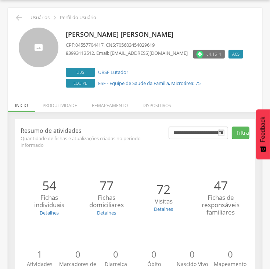
scroll to position [51, 0]
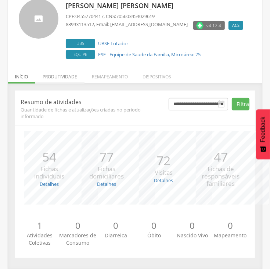
click at [57, 78] on li "Produtividade" at bounding box center [59, 74] width 49 height 17
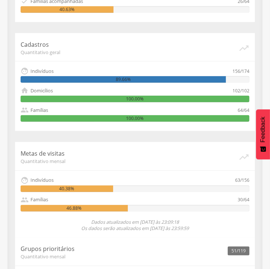
scroll to position [0, 0]
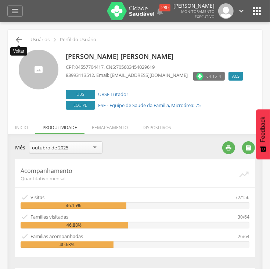
click at [20, 40] on icon "" at bounding box center [18, 39] width 9 height 9
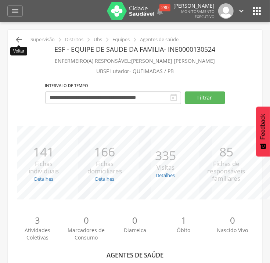
click at [19, 36] on icon "" at bounding box center [18, 39] width 9 height 9
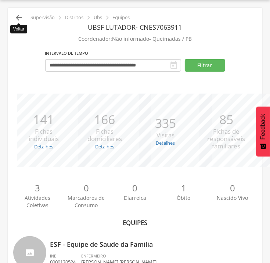
click at [18, 19] on icon "" at bounding box center [18, 17] width 9 height 9
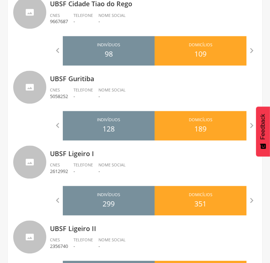
scroll to position [943, 0]
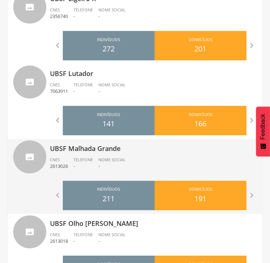
click at [155, 150] on p "UBSF Malhada Grande" at bounding box center [153, 146] width 207 height 15
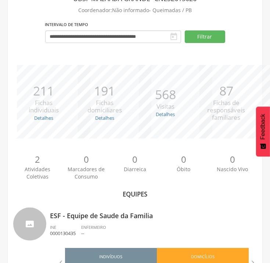
scroll to position [157, 0]
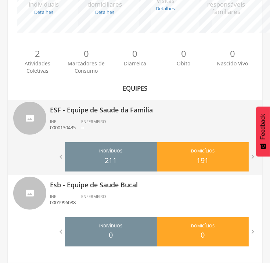
click at [162, 116] on div "ESF - Equipe de Saude da Familia INE 0000130435 ENFERMEIRO --" at bounding box center [153, 119] width 207 height 38
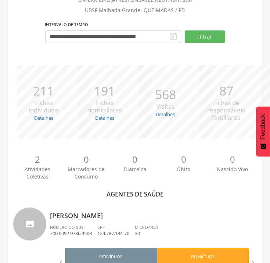
scroll to position [697, 0]
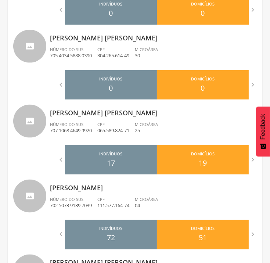
scroll to position [236, 0]
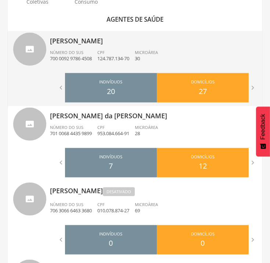
click at [176, 44] on p "[PERSON_NAME]" at bounding box center [153, 38] width 207 height 15
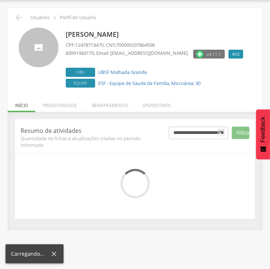
scroll to position [51, 0]
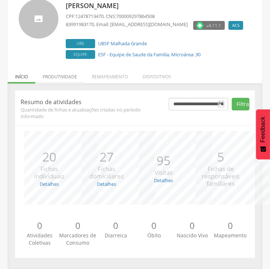
click at [65, 77] on li "Produtividade" at bounding box center [59, 74] width 49 height 17
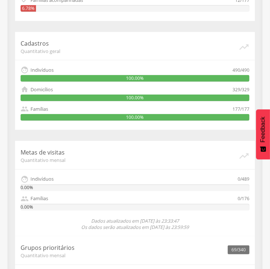
scroll to position [1, 0]
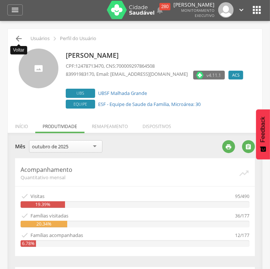
click at [20, 38] on icon "" at bounding box center [18, 38] width 9 height 9
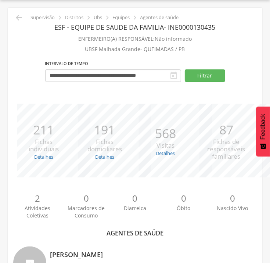
scroll to position [252, 0]
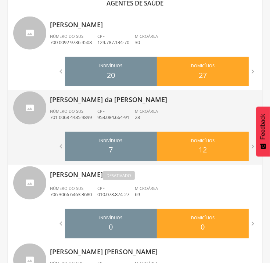
click at [174, 110] on ul "Número do SUS 701 0068 4435 9899 CPF 953.084.664-91 Microárea 28" at bounding box center [153, 116] width 207 height 16
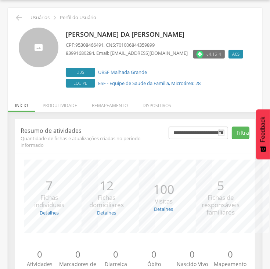
scroll to position [51, 0]
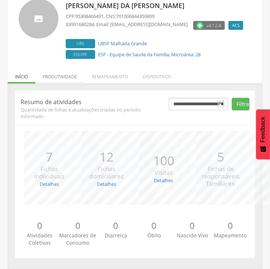
click at [67, 78] on li "Produtividade" at bounding box center [59, 74] width 49 height 17
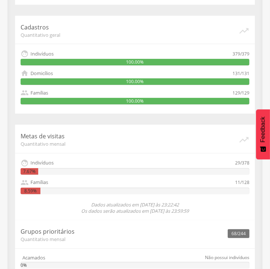
scroll to position [17, 0]
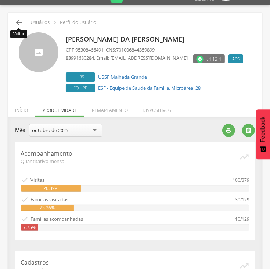
click at [18, 22] on icon "" at bounding box center [18, 22] width 9 height 9
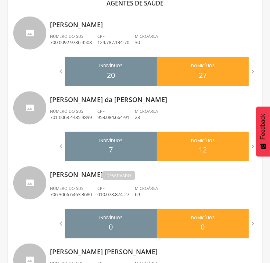
scroll to position [482, 0]
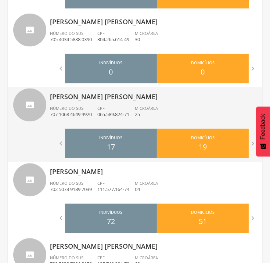
click at [179, 112] on ul "Número do SUS 707 1068 4649 9920 CPF 065.589.824-71 Microárea 25" at bounding box center [153, 113] width 207 height 16
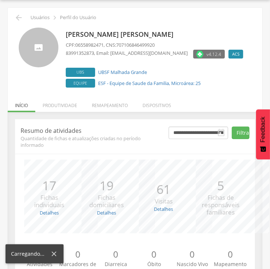
scroll to position [51, 0]
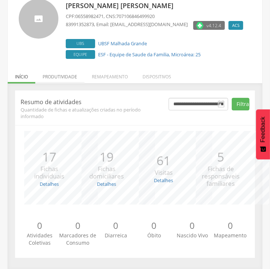
click at [70, 77] on li "Produtividade" at bounding box center [59, 74] width 49 height 17
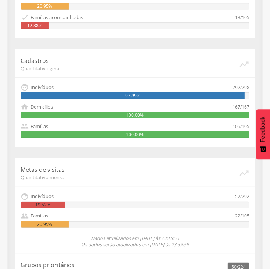
scroll to position [0, 0]
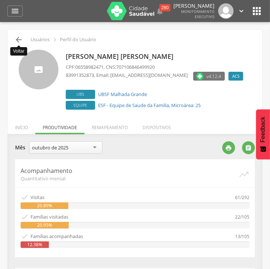
click at [15, 39] on icon "" at bounding box center [18, 39] width 9 height 9
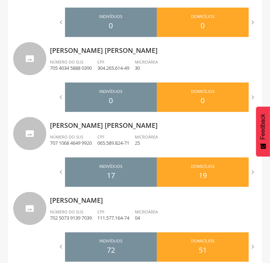
scroll to position [684, 0]
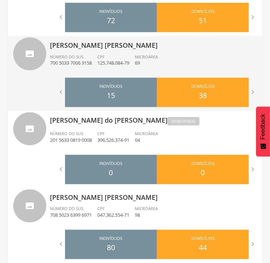
click at [184, 58] on ul "Número do SUS 700 5033 7006 3158 CPF 125.748.084-79 Microárea 69" at bounding box center [153, 62] width 207 height 16
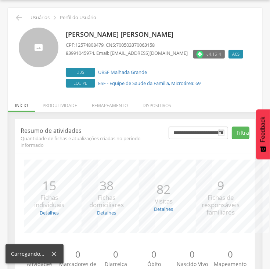
scroll to position [51, 0]
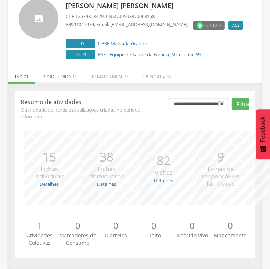
click at [71, 72] on li "Produtividade" at bounding box center [59, 74] width 49 height 17
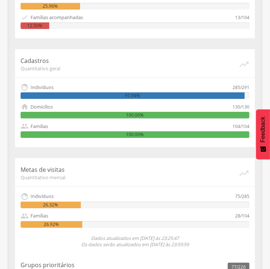
scroll to position [0, 0]
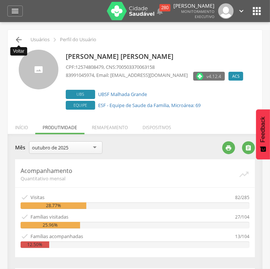
click at [15, 41] on icon "" at bounding box center [18, 39] width 9 height 9
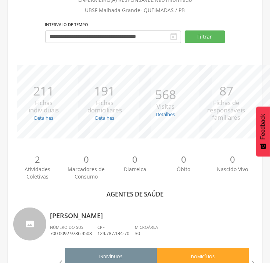
scroll to position [454, 0]
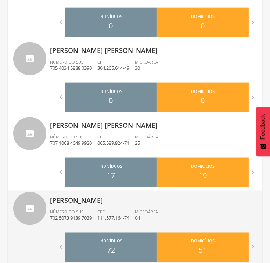
click at [164, 212] on div "Microárea 04" at bounding box center [149, 215] width 29 height 12
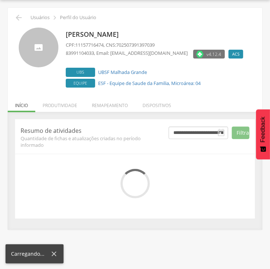
scroll to position [51, 0]
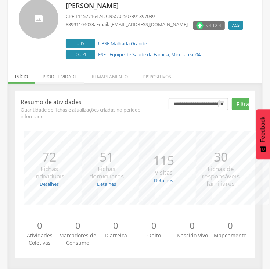
click at [67, 78] on li "Produtividade" at bounding box center [59, 74] width 49 height 17
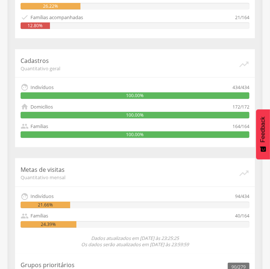
scroll to position [0, 0]
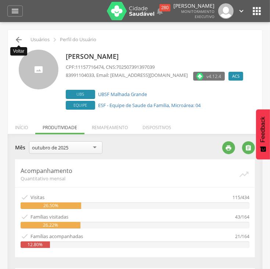
click at [17, 39] on icon "" at bounding box center [18, 39] width 9 height 9
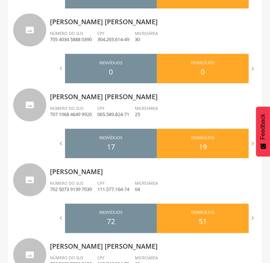
scroll to position [697, 0]
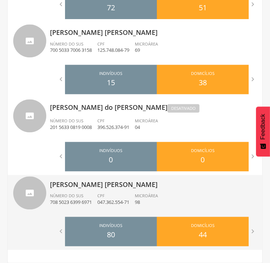
click at [158, 195] on span "Microárea" at bounding box center [146, 196] width 23 height 6
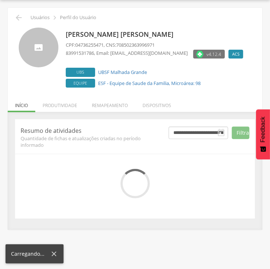
scroll to position [51, 0]
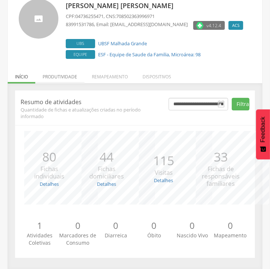
click at [62, 67] on li "Produtividade" at bounding box center [59, 74] width 49 height 17
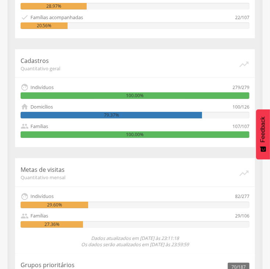
scroll to position [0, 0]
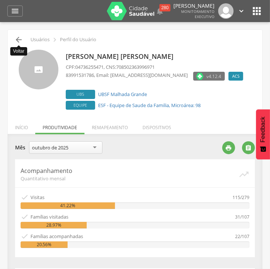
click at [19, 39] on icon "" at bounding box center [18, 39] width 9 height 9
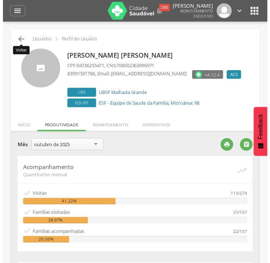
scroll to position [22, 0]
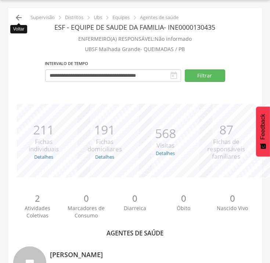
click at [19, 17] on icon "" at bounding box center [18, 17] width 9 height 9
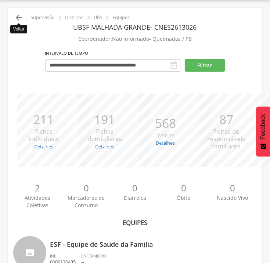
click at [18, 15] on icon "" at bounding box center [18, 17] width 9 height 9
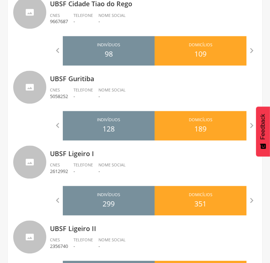
scroll to position [943, 0]
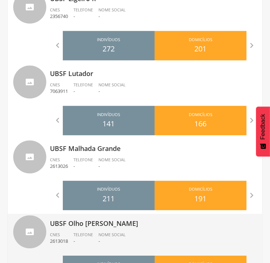
click at [148, 233] on ul "CNES 2613018 Telefone - Nome Social -" at bounding box center [153, 240] width 207 height 16
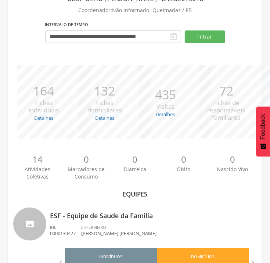
scroll to position [232, 0]
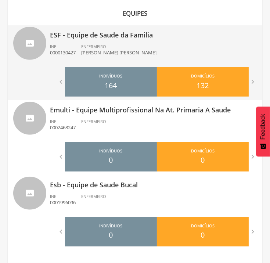
click at [162, 44] on div "ENFERMEIRO [PERSON_NAME] Vitorias [PERSON_NAME]" at bounding box center [121, 50] width 81 height 12
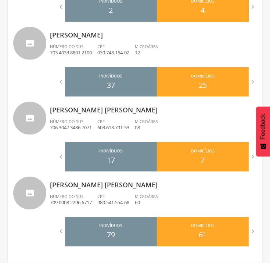
scroll to position [237, 0]
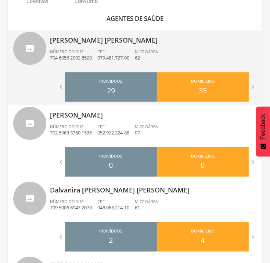
click at [164, 56] on div "Microárea 62" at bounding box center [149, 55] width 29 height 12
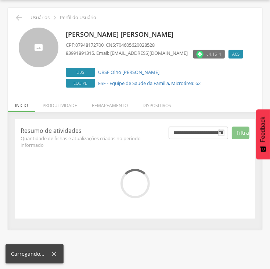
scroll to position [51, 0]
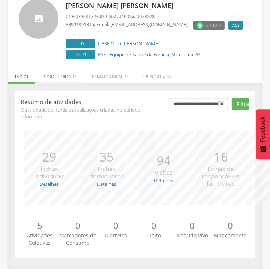
click at [68, 74] on li "Produtividade" at bounding box center [59, 74] width 49 height 17
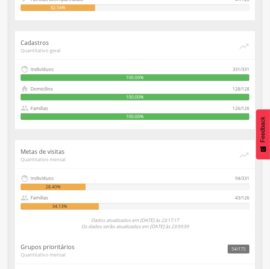
scroll to position [1, 0]
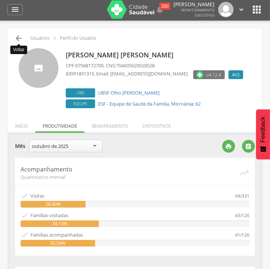
click at [19, 37] on icon "" at bounding box center [18, 38] width 9 height 9
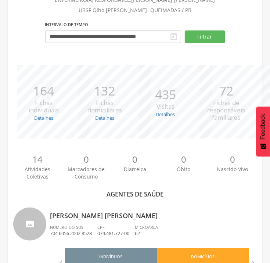
scroll to position [237, 0]
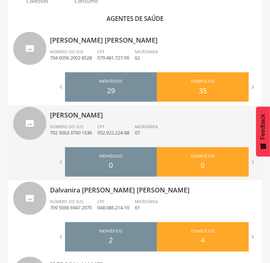
click at [191, 128] on ul "Número do SUS 702 5063 3760 1536 CPF 052.922.224-88 Microárea 07" at bounding box center [153, 132] width 207 height 16
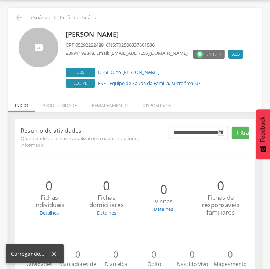
scroll to position [51, 0]
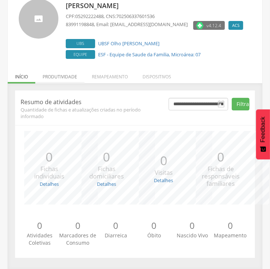
click at [64, 79] on li "Produtividade" at bounding box center [59, 74] width 49 height 17
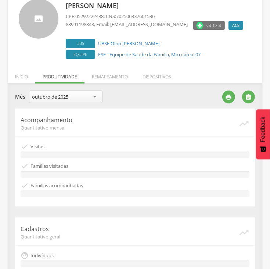
scroll to position [237, 0]
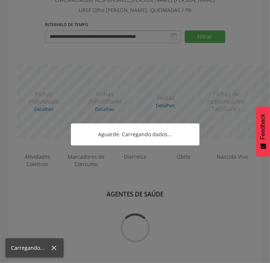
scroll to position [237, 0]
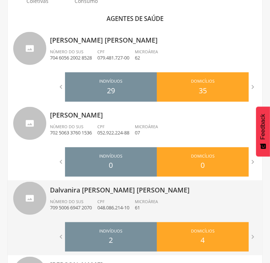
click at [195, 200] on ul "Número do SUS 709 5006 6947 2070 CPF 048.086.214-10 Microárea 61" at bounding box center [153, 207] width 207 height 16
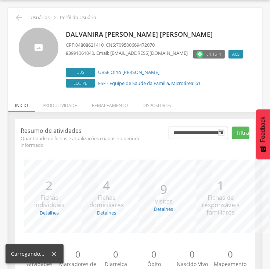
scroll to position [51, 0]
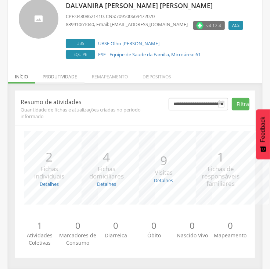
click at [60, 78] on li "Produtividade" at bounding box center [59, 74] width 49 height 17
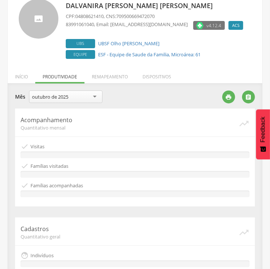
scroll to position [237, 0]
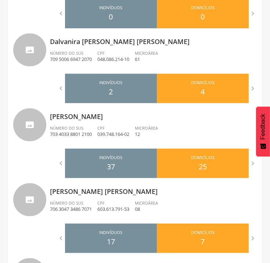
scroll to position [370, 0]
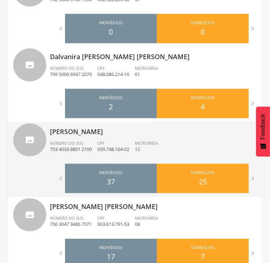
click at [181, 140] on ul "Número do SUS 703 4033 8801 2100 CPF 039.748.164-02 Microárea 12" at bounding box center [153, 148] width 207 height 16
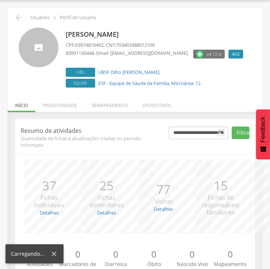
scroll to position [51, 0]
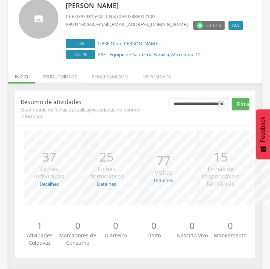
click at [69, 72] on li "Produtividade" at bounding box center [59, 74] width 49 height 17
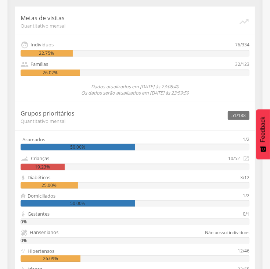
scroll to position [135, 0]
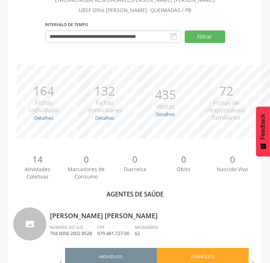
scroll to position [370, 0]
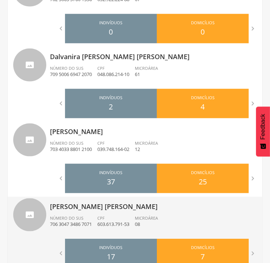
click at [164, 208] on p "[PERSON_NAME] [PERSON_NAME]" at bounding box center [153, 204] width 207 height 15
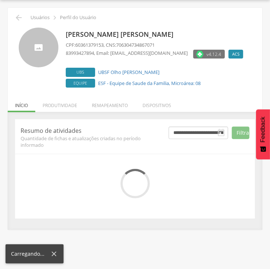
scroll to position [51, 0]
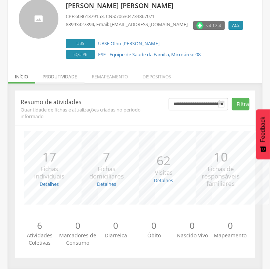
click at [50, 79] on li "Produtividade" at bounding box center [59, 74] width 49 height 17
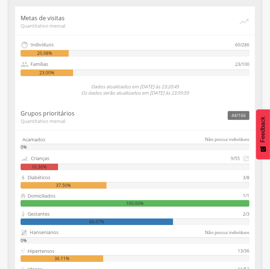
scroll to position [135, 0]
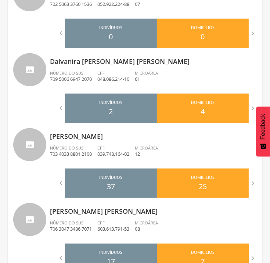
scroll to position [467, 0]
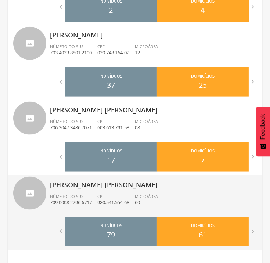
click at [163, 192] on div "[PERSON_NAME] [PERSON_NAME] Número do SUS 709 0008 2296 6717 CPF 980.541.554-68…" at bounding box center [153, 194] width 207 height 38
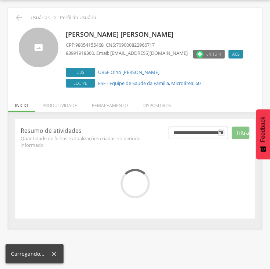
scroll to position [51, 0]
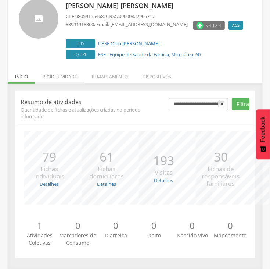
click at [55, 77] on li "Produtividade" at bounding box center [59, 74] width 49 height 17
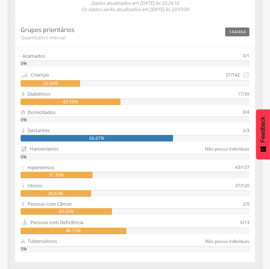
scroll to position [219, 0]
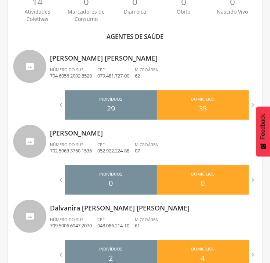
scroll to position [449, 0]
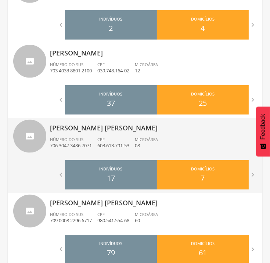
click at [178, 139] on ul "Número do SUS 706 3047 3486 7071 CPF 603.613.791-53 Microárea 08" at bounding box center [153, 145] width 207 height 16
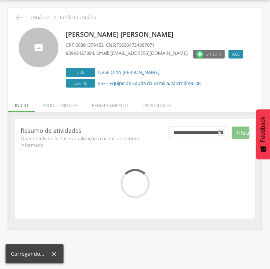
scroll to position [51, 0]
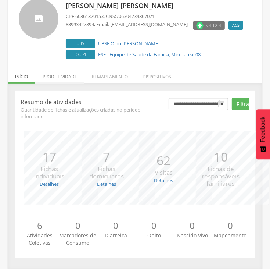
click at [64, 78] on li "Produtividade" at bounding box center [59, 74] width 49 height 17
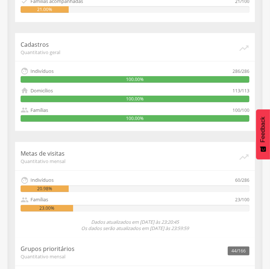
scroll to position [0, 0]
